Goal: Find specific page/section: Find specific page/section

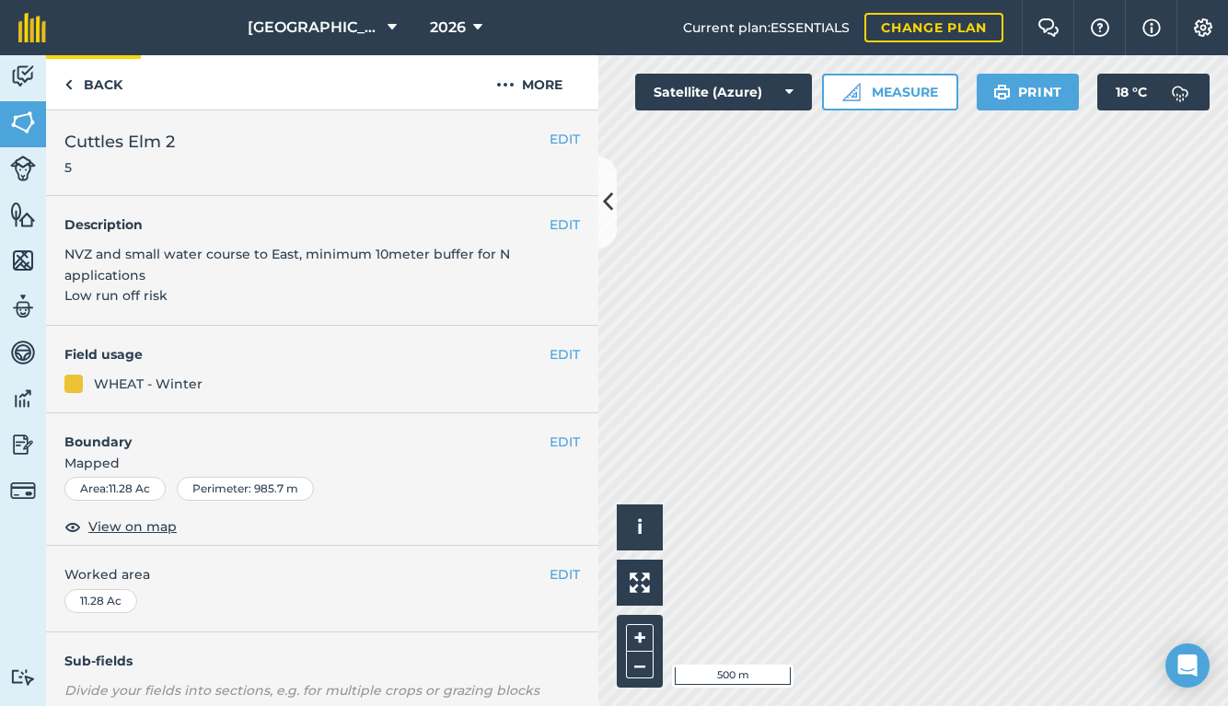
click at [100, 84] on link "Back" at bounding box center [93, 82] width 95 height 54
click at [98, 88] on link "Back" at bounding box center [93, 82] width 95 height 54
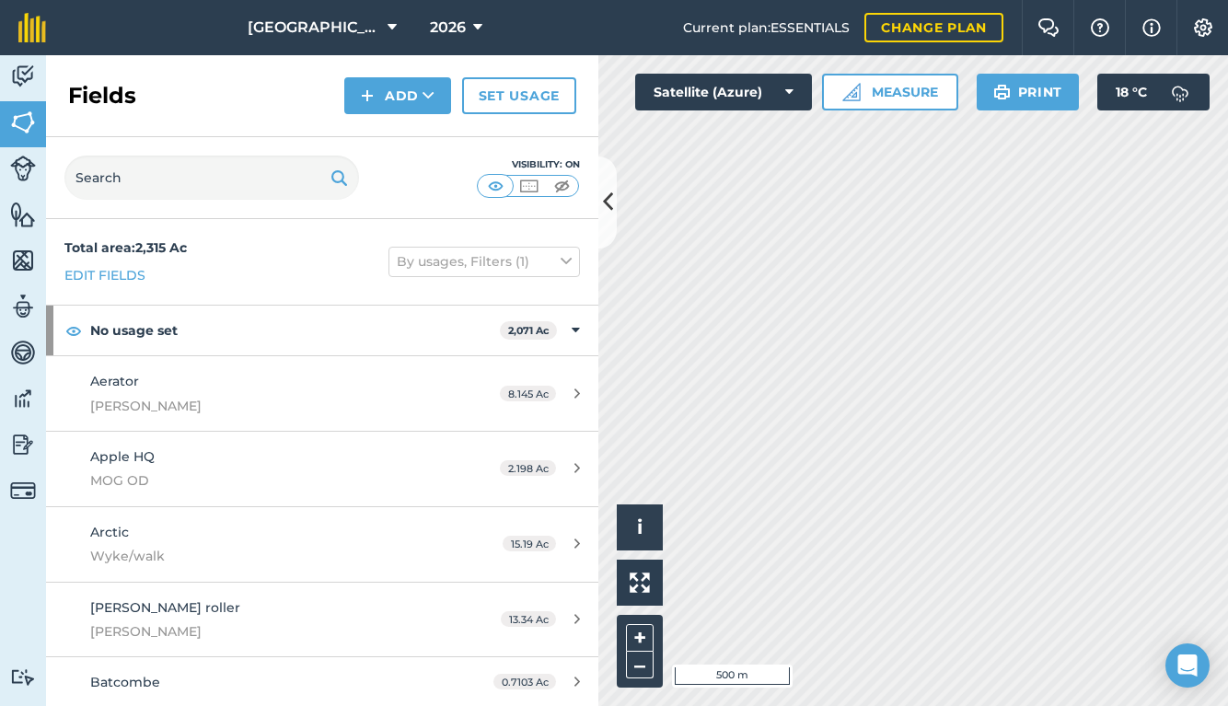
click at [27, 215] on img at bounding box center [23, 215] width 26 height 28
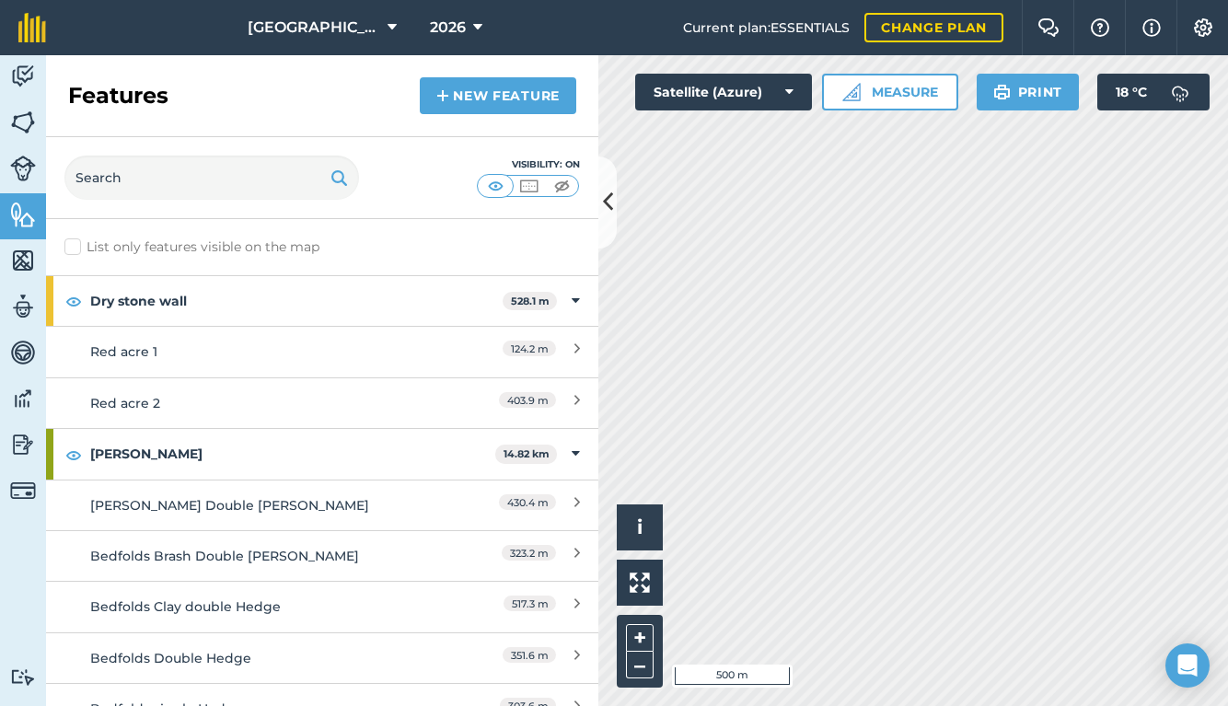
click at [27, 249] on img at bounding box center [23, 261] width 26 height 28
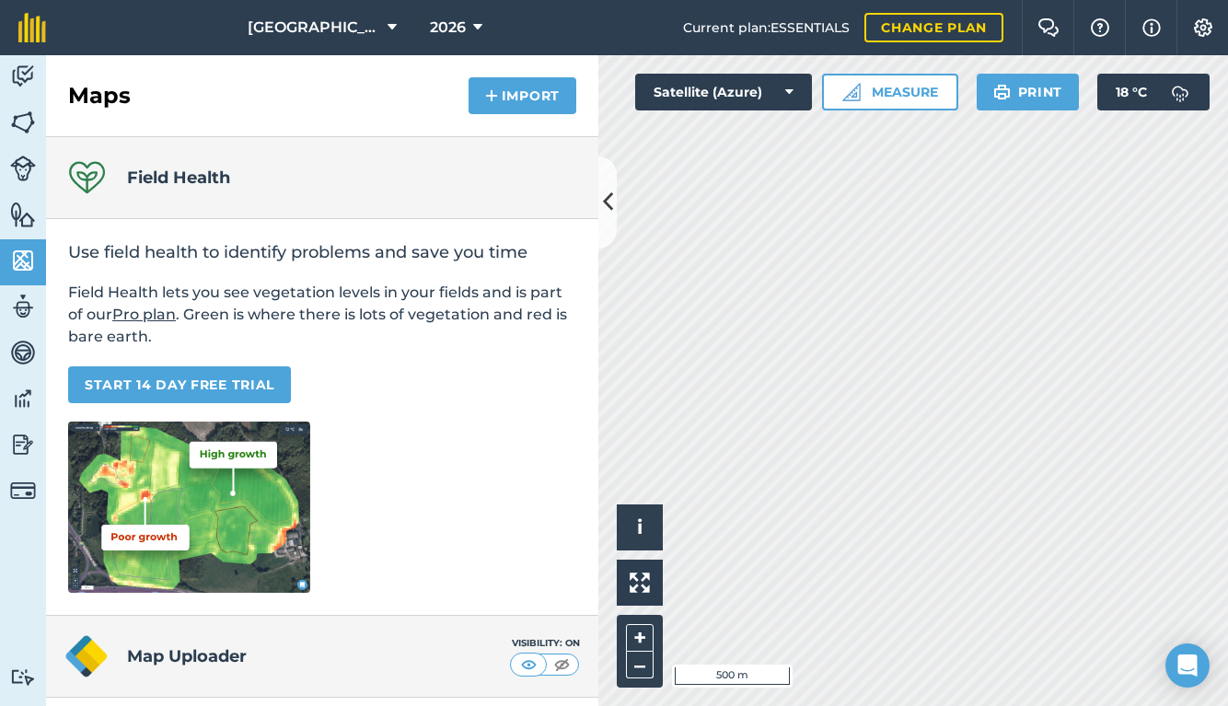
click at [27, 174] on img at bounding box center [23, 169] width 26 height 26
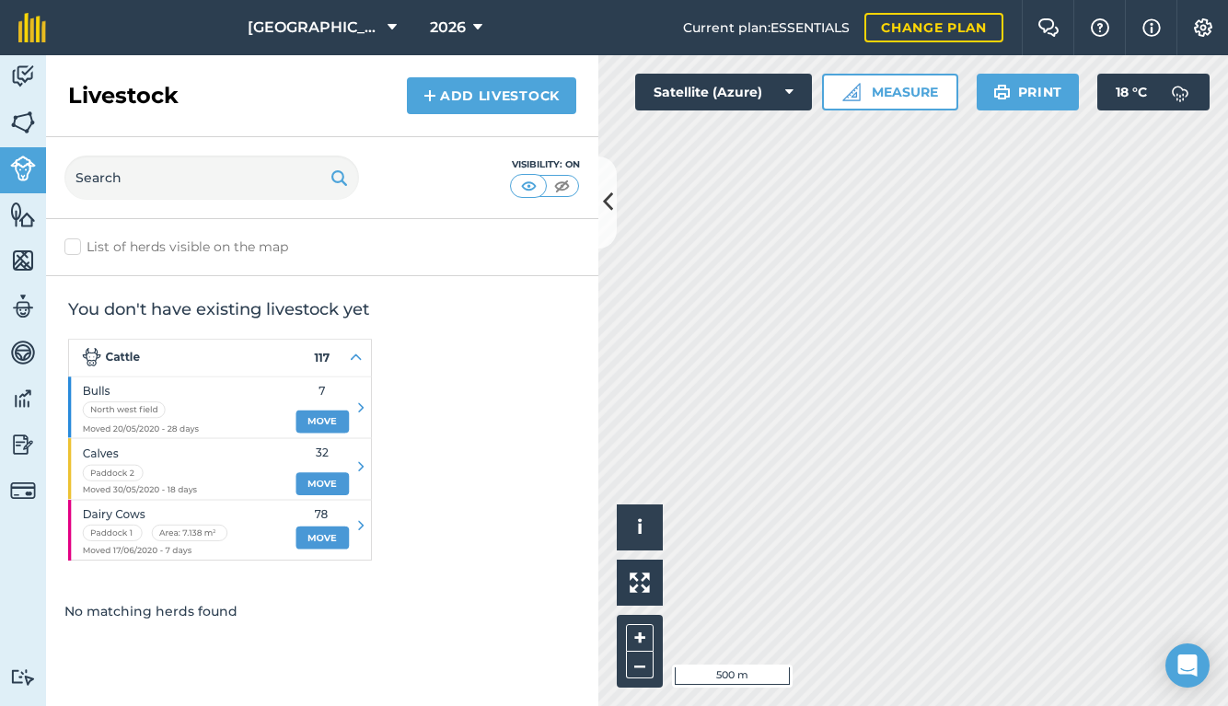
click at [23, 213] on img at bounding box center [23, 215] width 26 height 28
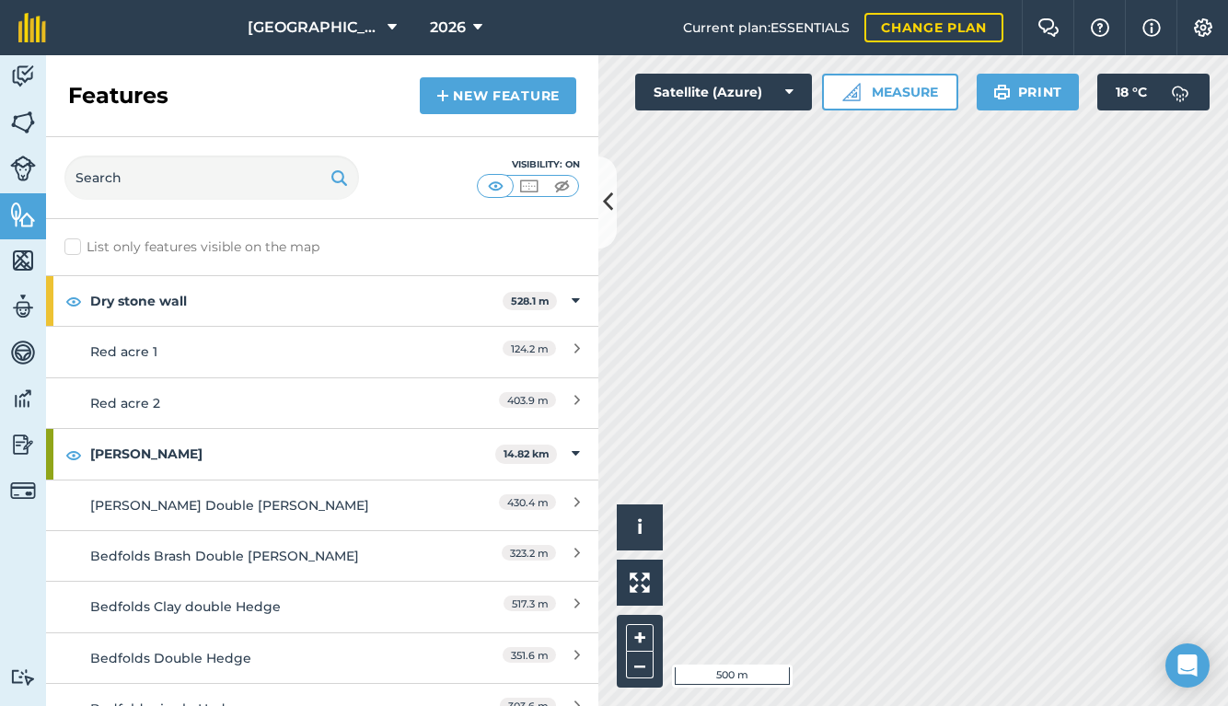
click at [20, 388] on img at bounding box center [23, 399] width 26 height 28
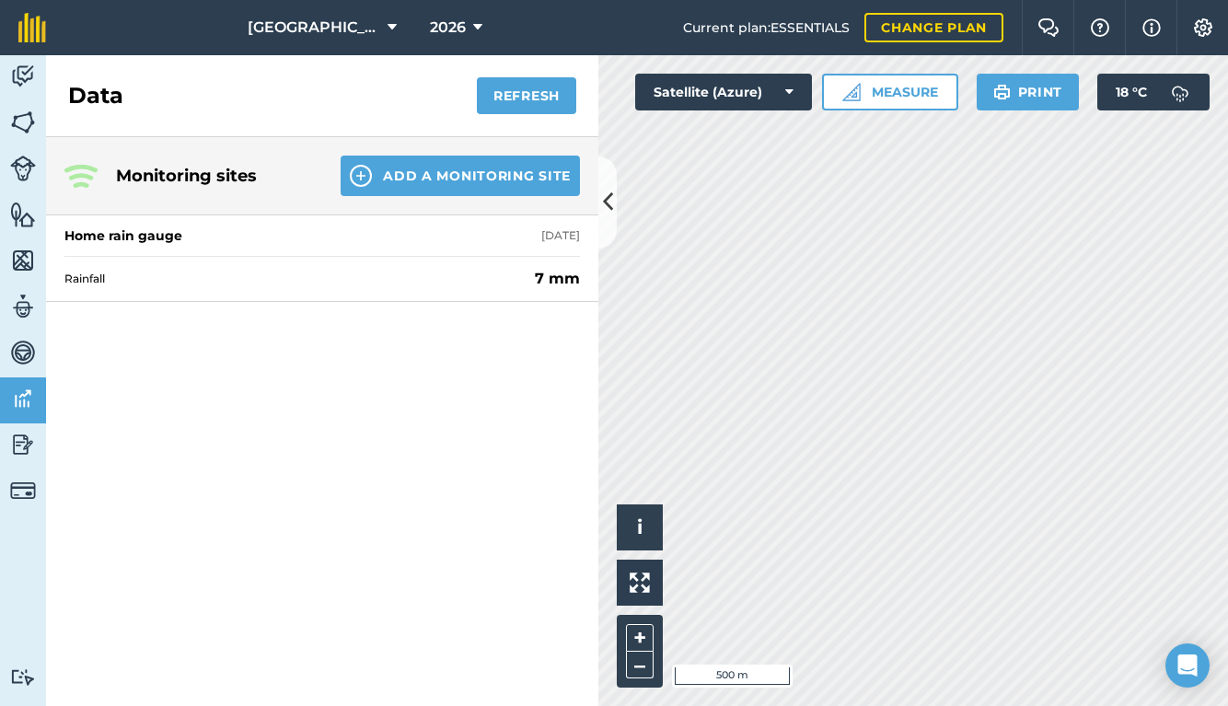
click at [10, 345] on img at bounding box center [23, 353] width 26 height 28
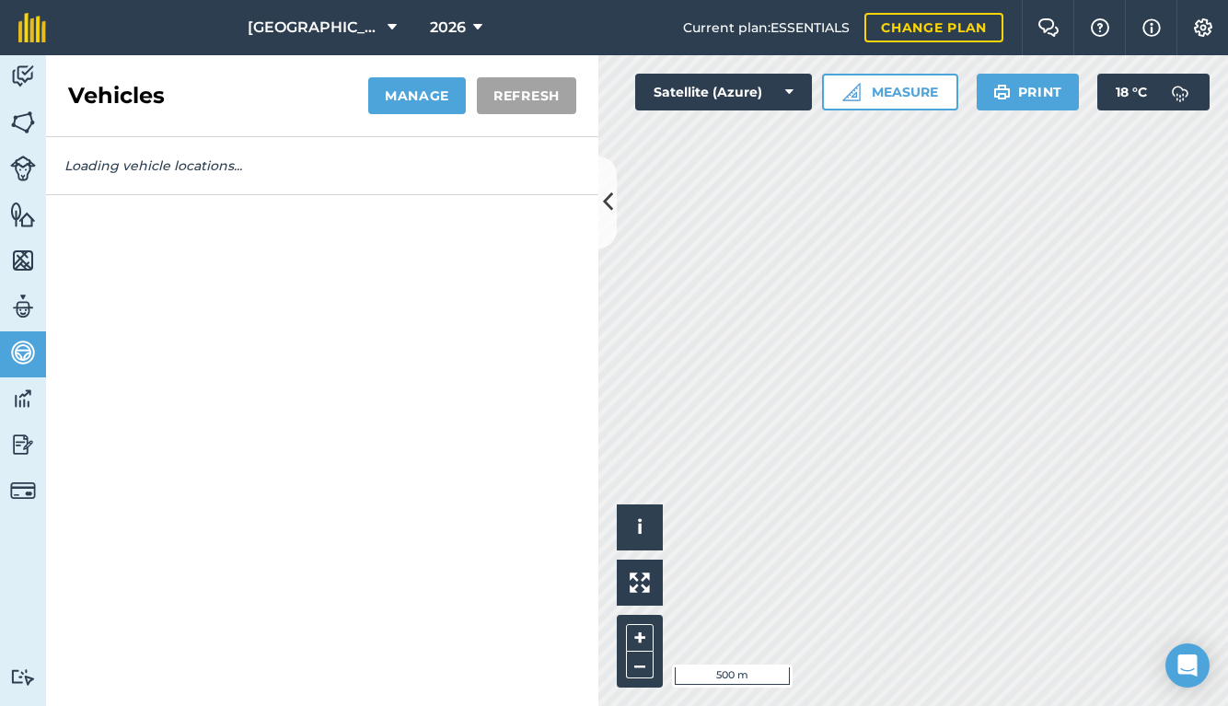
click at [29, 395] on img at bounding box center [23, 399] width 26 height 28
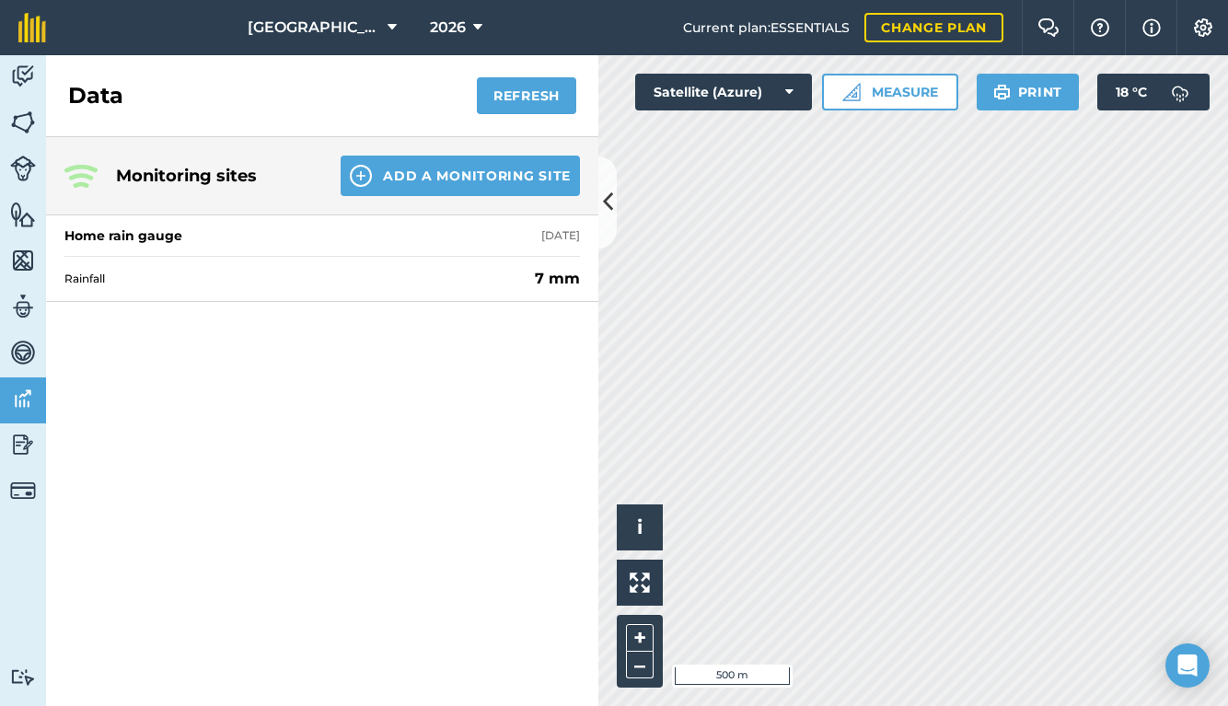
click at [521, 89] on button "Refresh" at bounding box center [526, 95] width 99 height 37
click at [609, 209] on icon at bounding box center [608, 202] width 10 height 32
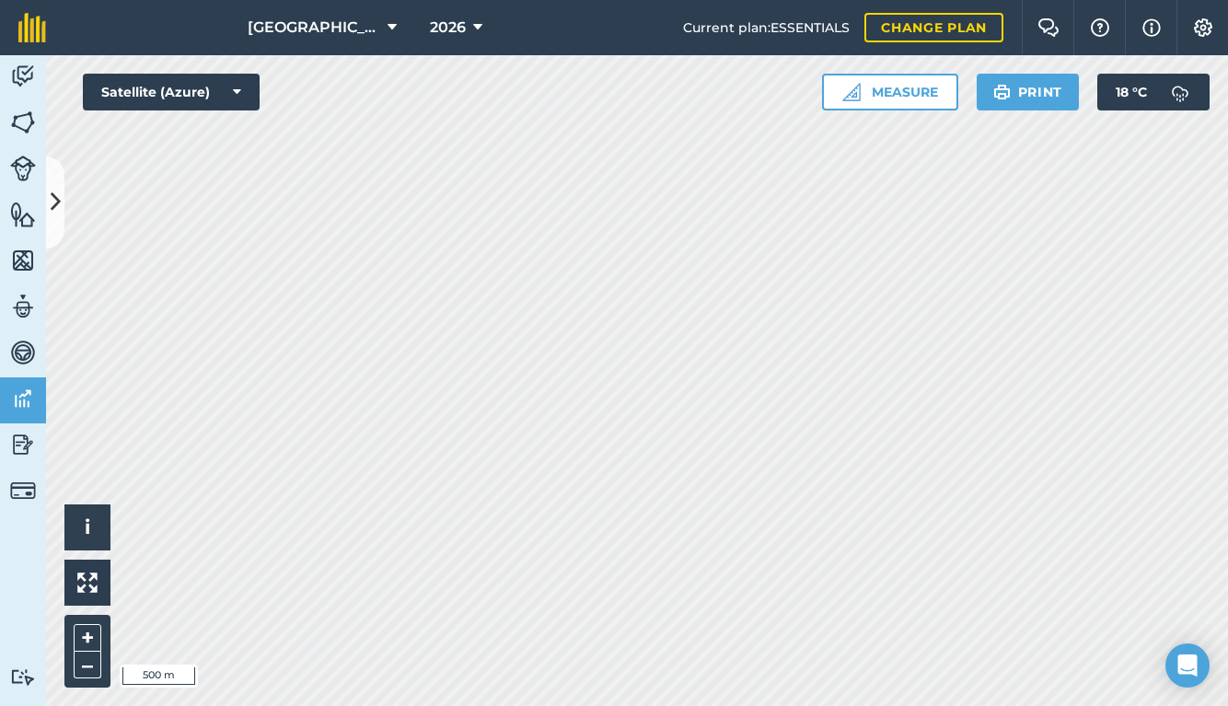
click at [64, 217] on button at bounding box center [55, 203] width 18 height 92
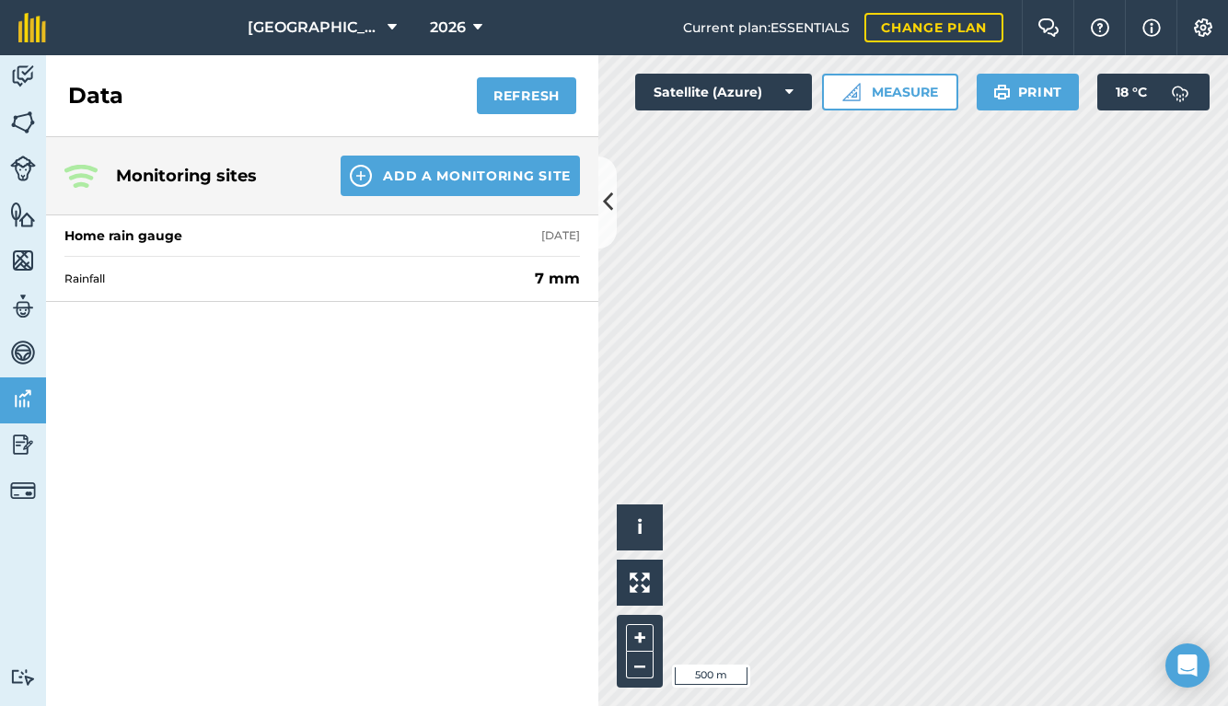
click at [221, 281] on span "Rainfall" at bounding box center [295, 279] width 463 height 15
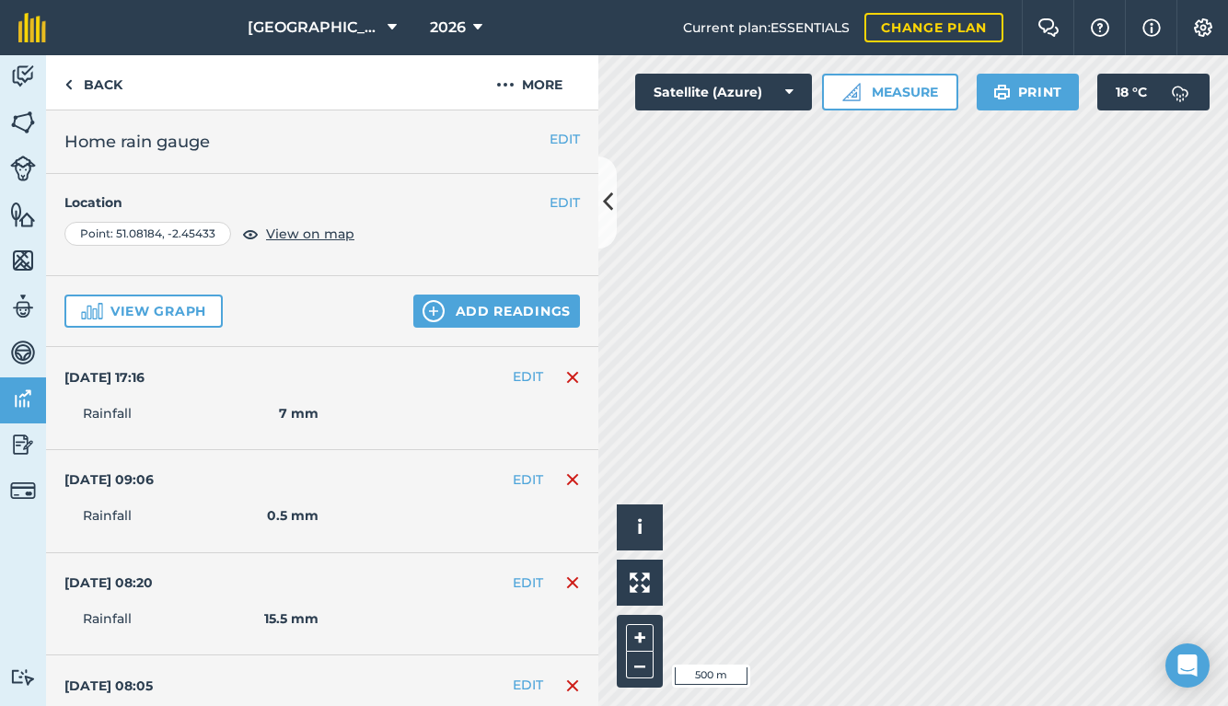
click at [602, 184] on button at bounding box center [608, 203] width 18 height 92
